Goal: Transaction & Acquisition: Purchase product/service

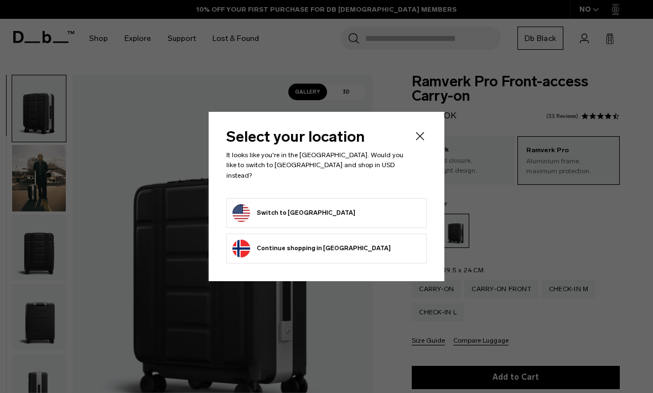
click at [425, 139] on icon "Close" at bounding box center [419, 135] width 13 height 13
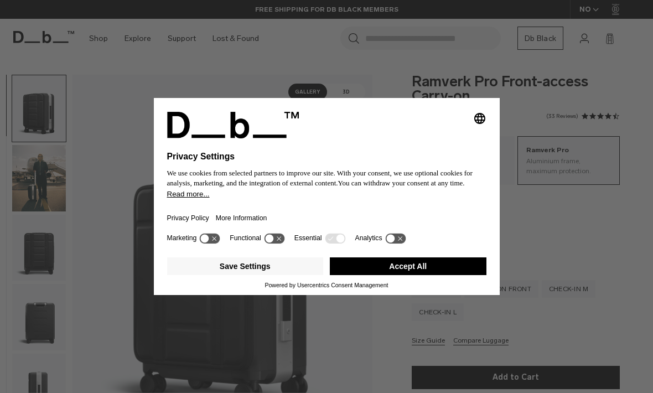
click at [552, 222] on div "Selecting an option will immediately change the language Privacy Settings We us…" at bounding box center [326, 196] width 653 height 393
click at [220, 238] on icon at bounding box center [210, 238] width 20 height 11
click at [222, 231] on button "More Information" at bounding box center [241, 217] width 51 height 25
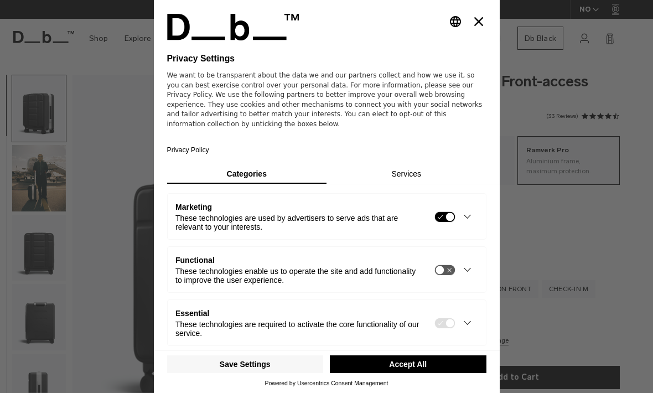
click at [213, 267] on div "These technologies enable us to operate the site and add functionality to impro…" at bounding box center [298, 276] width 247 height 18
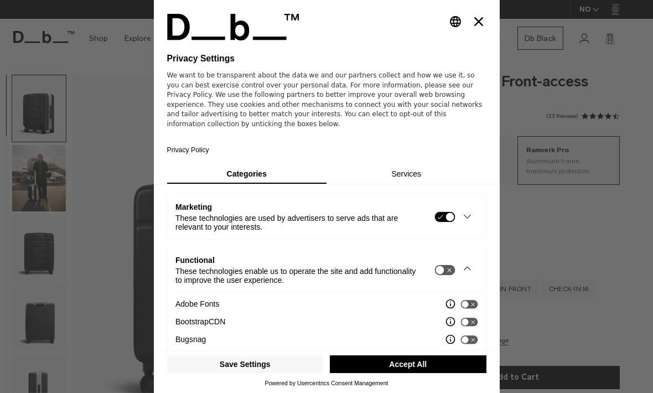
click at [481, 14] on button "Close" at bounding box center [478, 21] width 15 height 15
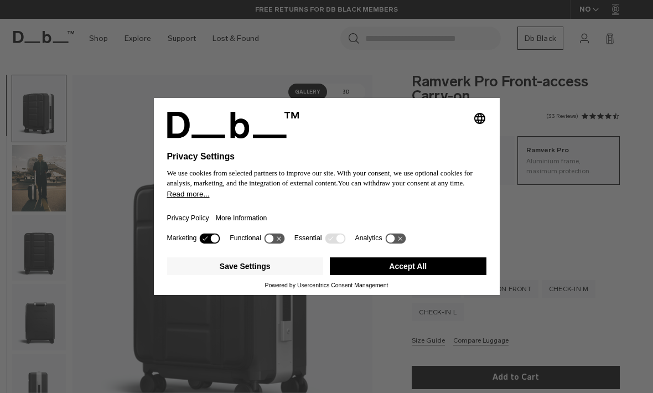
click at [211, 243] on icon at bounding box center [210, 238] width 20 height 11
click at [344, 238] on icon at bounding box center [340, 239] width 8 height 8
click at [344, 243] on icon at bounding box center [340, 239] width 8 height 8
